Goal: Task Accomplishment & Management: Manage account settings

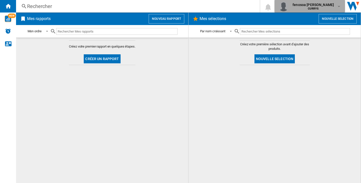
click at [330, 7] on span "fenosoa mireille rasoanaivo" at bounding box center [312, 4] width 41 height 5
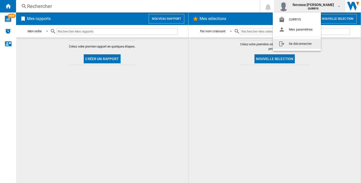
click at [302, 45] on button "Se déconnecter" at bounding box center [297, 44] width 48 height 10
